Goal: Check status: Check status

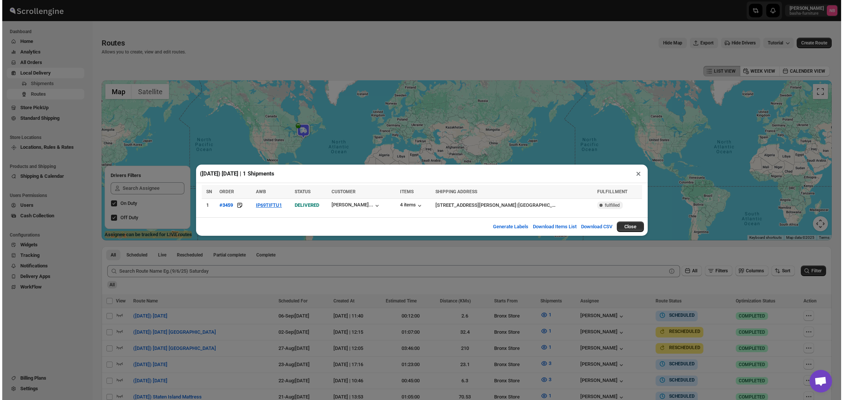
scroll to position [120, 0]
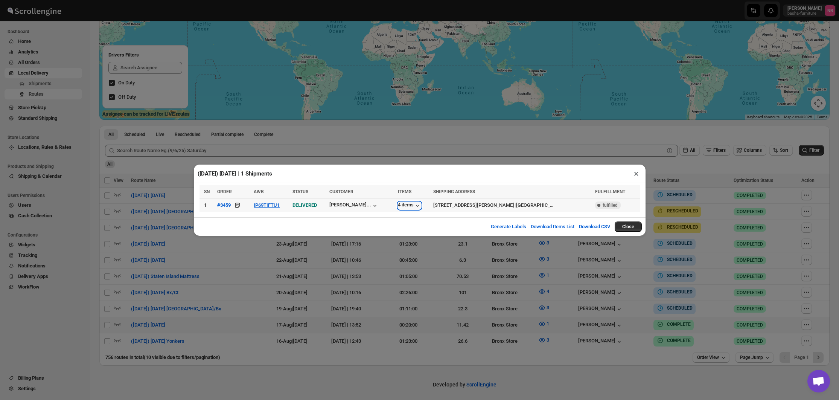
click at [412, 203] on div "4 items" at bounding box center [409, 206] width 23 height 8
click at [274, 205] on button "IP69TIFTU1" at bounding box center [267, 205] width 26 height 6
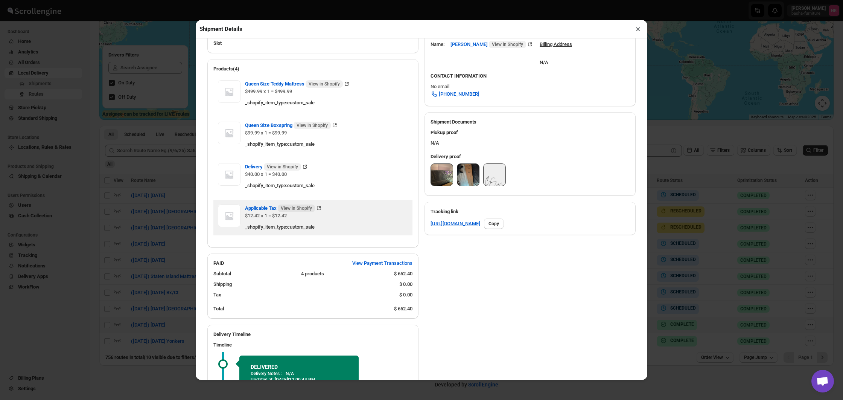
scroll to position [236, 0]
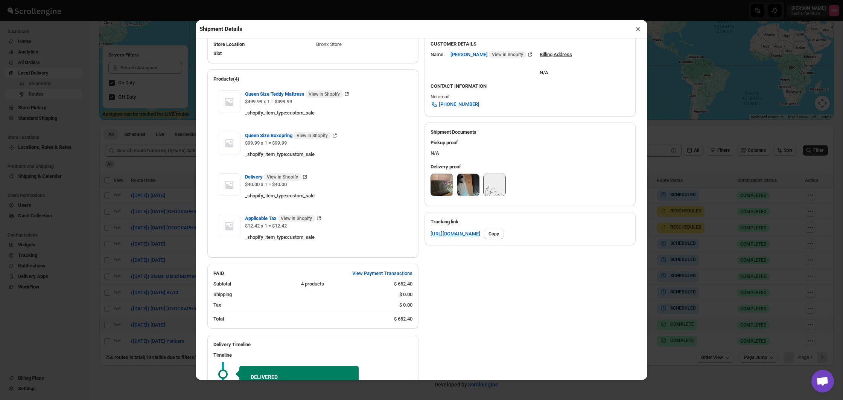
click at [436, 185] on img at bounding box center [442, 185] width 22 height 22
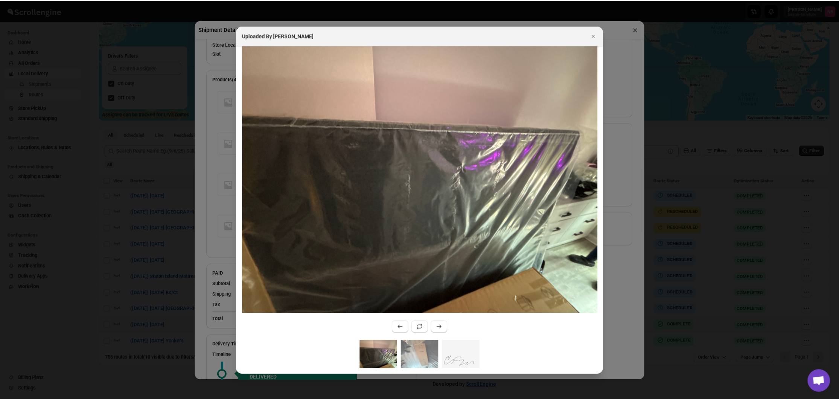
scroll to position [237, 0]
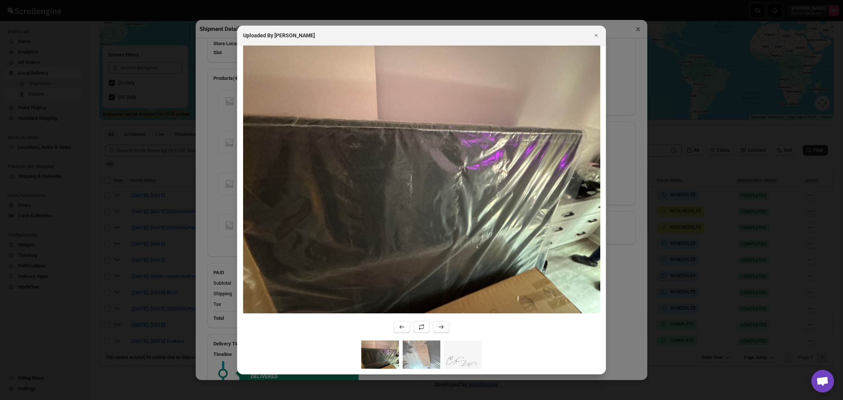
click at [438, 332] on button ":r1i7h:" at bounding box center [441, 327] width 17 height 12
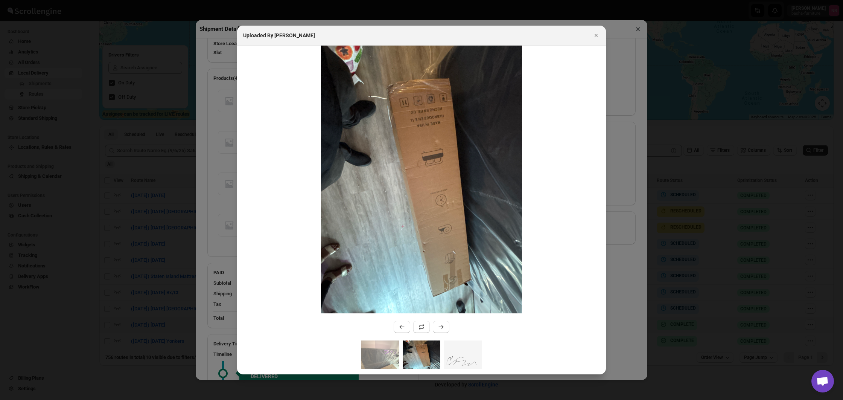
click at [149, 166] on div at bounding box center [421, 200] width 843 height 400
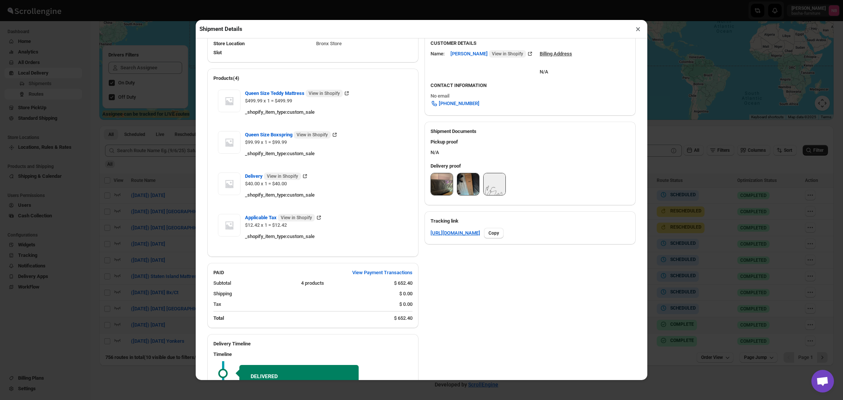
click at [149, 166] on div "Shipment Details × #3459 Awb : IP69TIFTU1 DATE [DATE] | 19:52 Success DELIVERED…" at bounding box center [421, 200] width 843 height 400
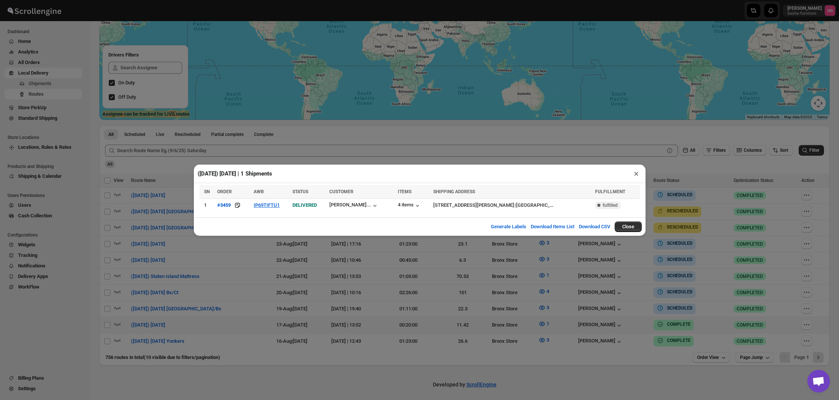
click at [329, 315] on div "([DATE]) [DATE] | 1 Shipments × SN ORDER AWB STATUS CUSTOMER ITEMS SHIPPING ADD…" at bounding box center [419, 200] width 839 height 400
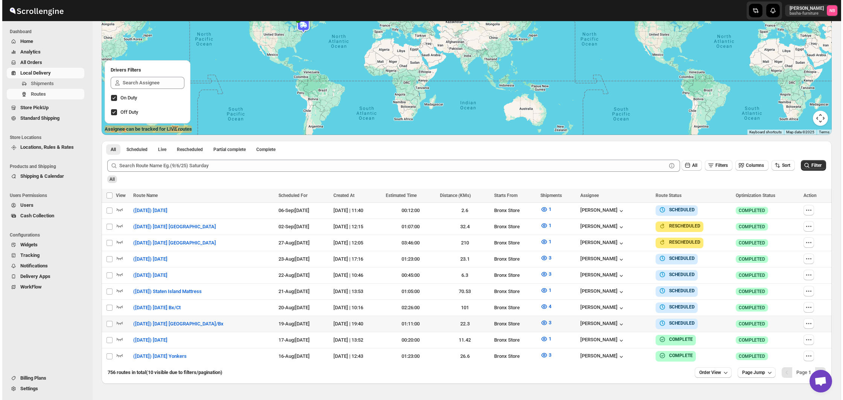
scroll to position [104, 0]
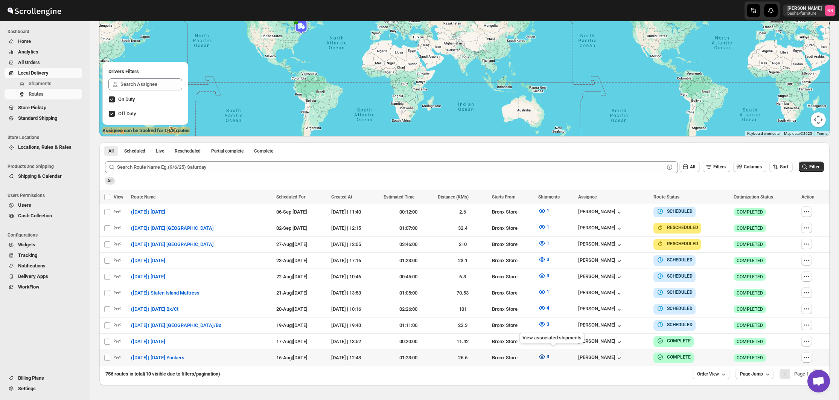
click at [545, 354] on icon "button" at bounding box center [542, 356] width 6 height 5
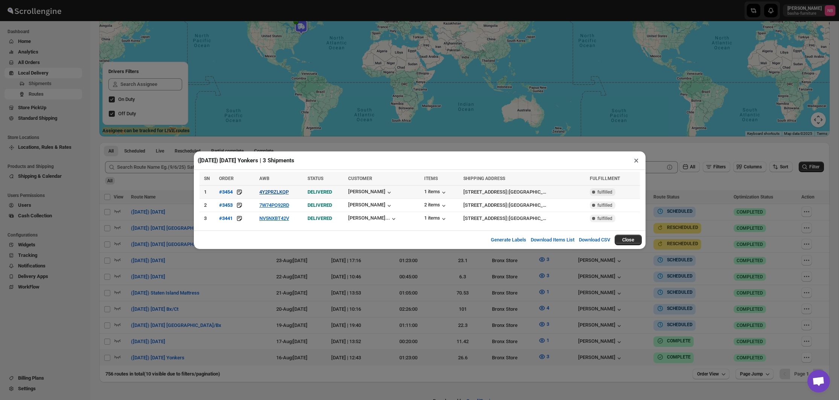
click at [281, 192] on button "4Y2PRZLKQP" at bounding box center [273, 192] width 29 height 6
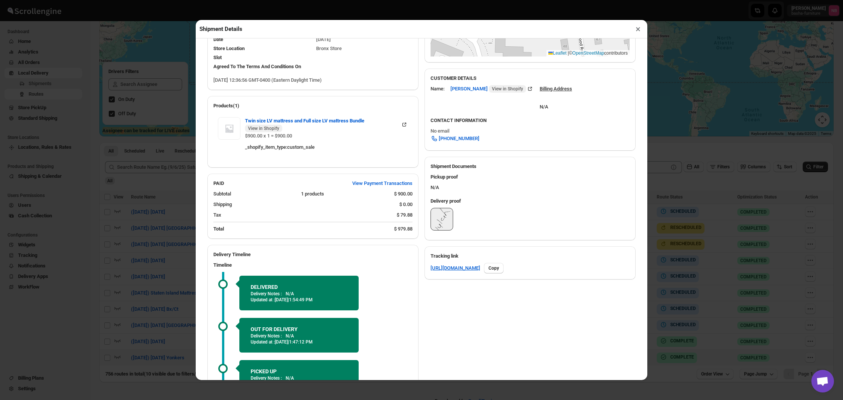
scroll to position [205, 0]
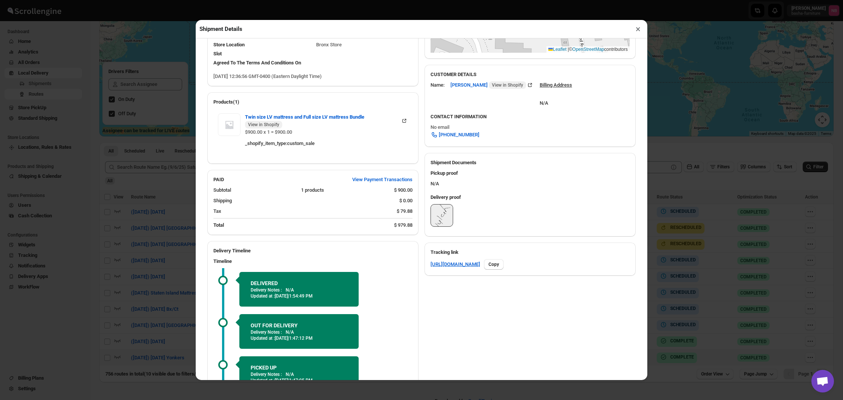
click at [175, 161] on div "Shipment Details × #3454 Awb : 4Y2PRZLKQP DATE [DATE] | 12:38 Success DELIVERED…" at bounding box center [421, 200] width 843 height 400
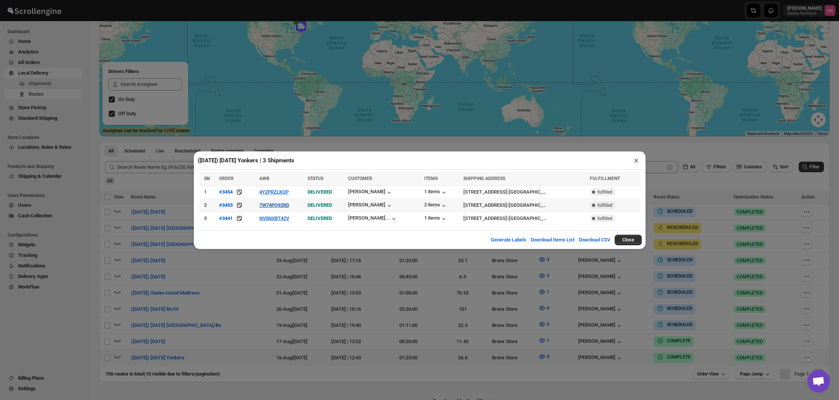
click at [274, 203] on button "7W74PQ92RD" at bounding box center [274, 205] width 30 height 6
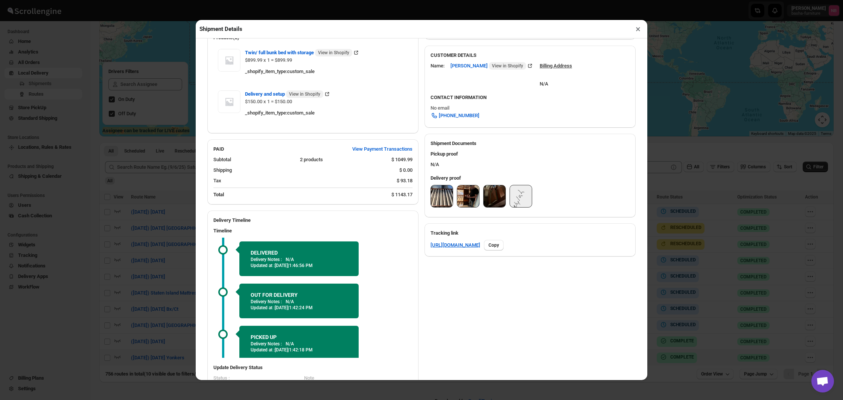
scroll to position [224, 0]
click at [49, 186] on div "Shipment Details × #3453 Awb : 7W74PQ92RD DATE [DATE] | 12:21 Success DELIVERED…" at bounding box center [421, 200] width 843 height 400
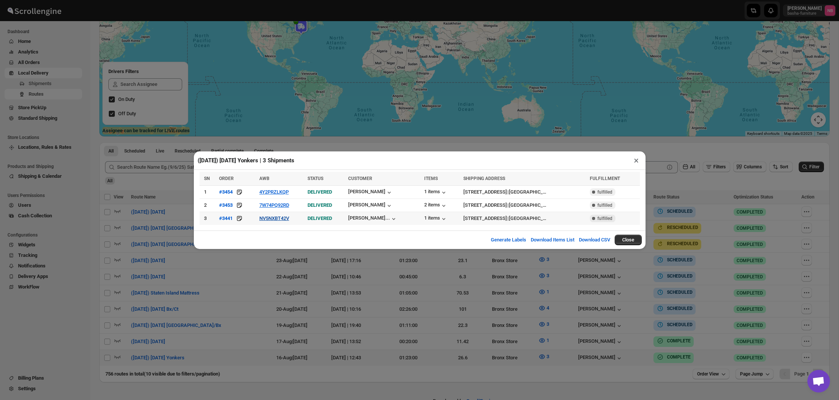
click at [277, 216] on button "NV5NXBT42V" at bounding box center [274, 218] width 30 height 6
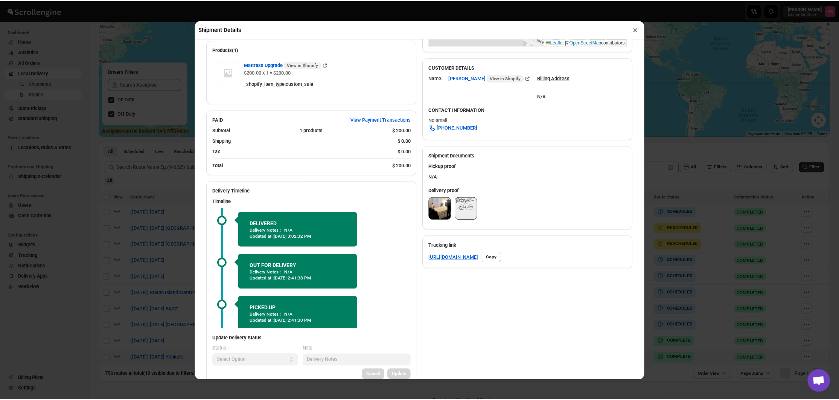
scroll to position [225, 0]
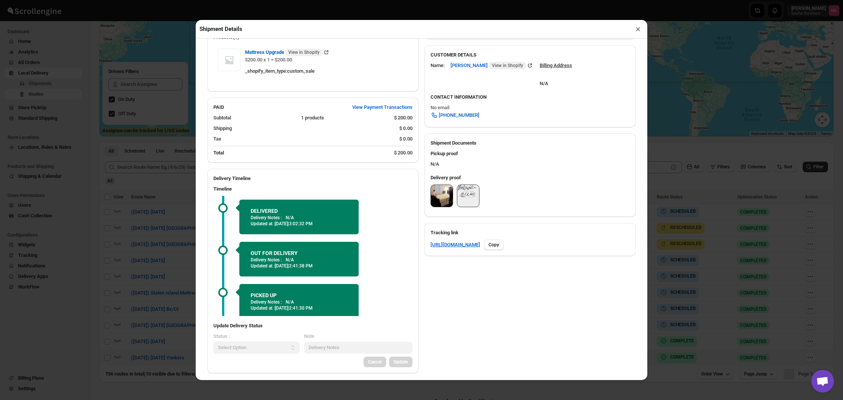
click at [444, 196] on img at bounding box center [442, 196] width 22 height 22
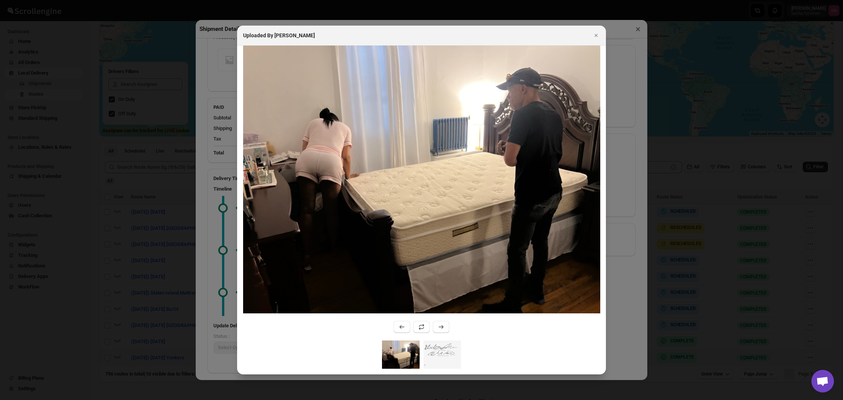
click at [165, 122] on div at bounding box center [421, 200] width 843 height 400
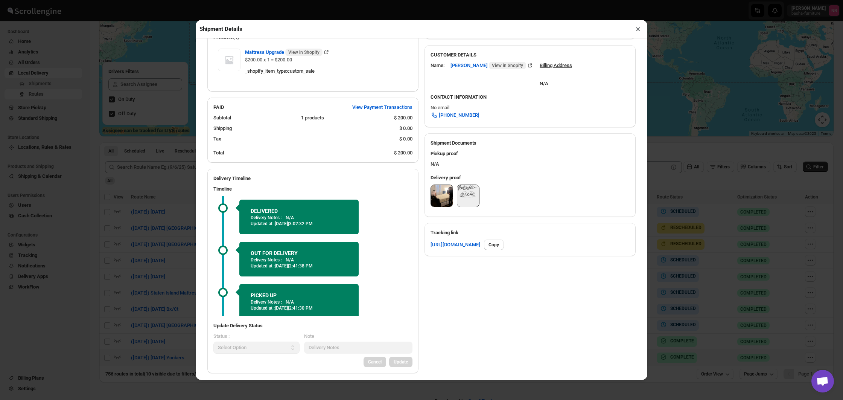
click at [165, 122] on div "Shipment Details × #3441 Awb : NV5NXBT42V DATE [DATE] | 16:43 Success DELIVERED…" at bounding box center [421, 200] width 843 height 400
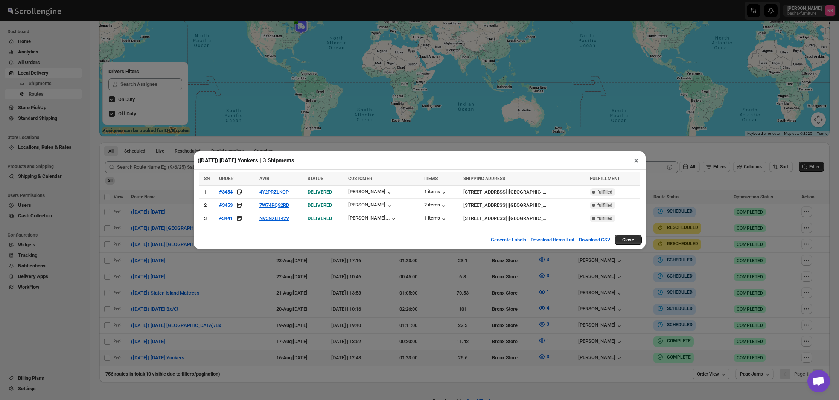
click at [405, 127] on div "([DATE]) [DATE] Yonkers | 3 Shipments × SN ORDER AWB STATUS CUSTOMER ITEMS SHIP…" at bounding box center [419, 200] width 839 height 400
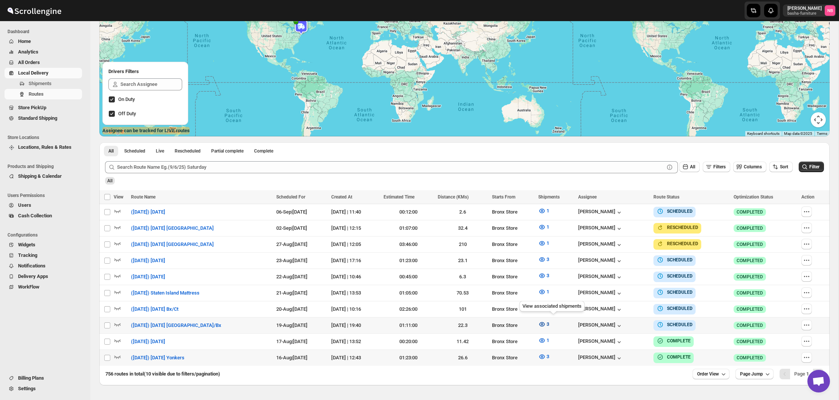
click at [546, 320] on icon "button" at bounding box center [542, 324] width 8 height 8
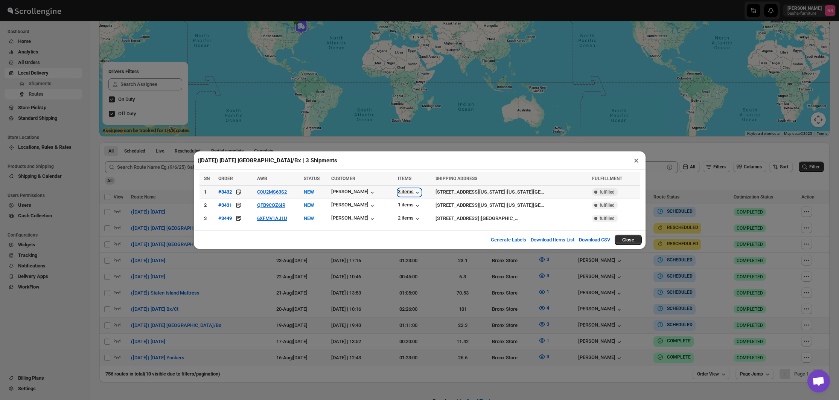
click at [400, 190] on div "3 items" at bounding box center [409, 193] width 23 height 8
click at [402, 205] on div "1 items" at bounding box center [409, 206] width 23 height 8
click at [401, 219] on div "2 items" at bounding box center [409, 219] width 23 height 8
click at [332, 257] on div "([DATE]) [DATE] [GEOGRAPHIC_DATA]/Bx | 3 Shipments × SN ORDER AWB STATUS CUSTOM…" at bounding box center [419, 200] width 839 height 400
